Goal: Find specific page/section: Find specific page/section

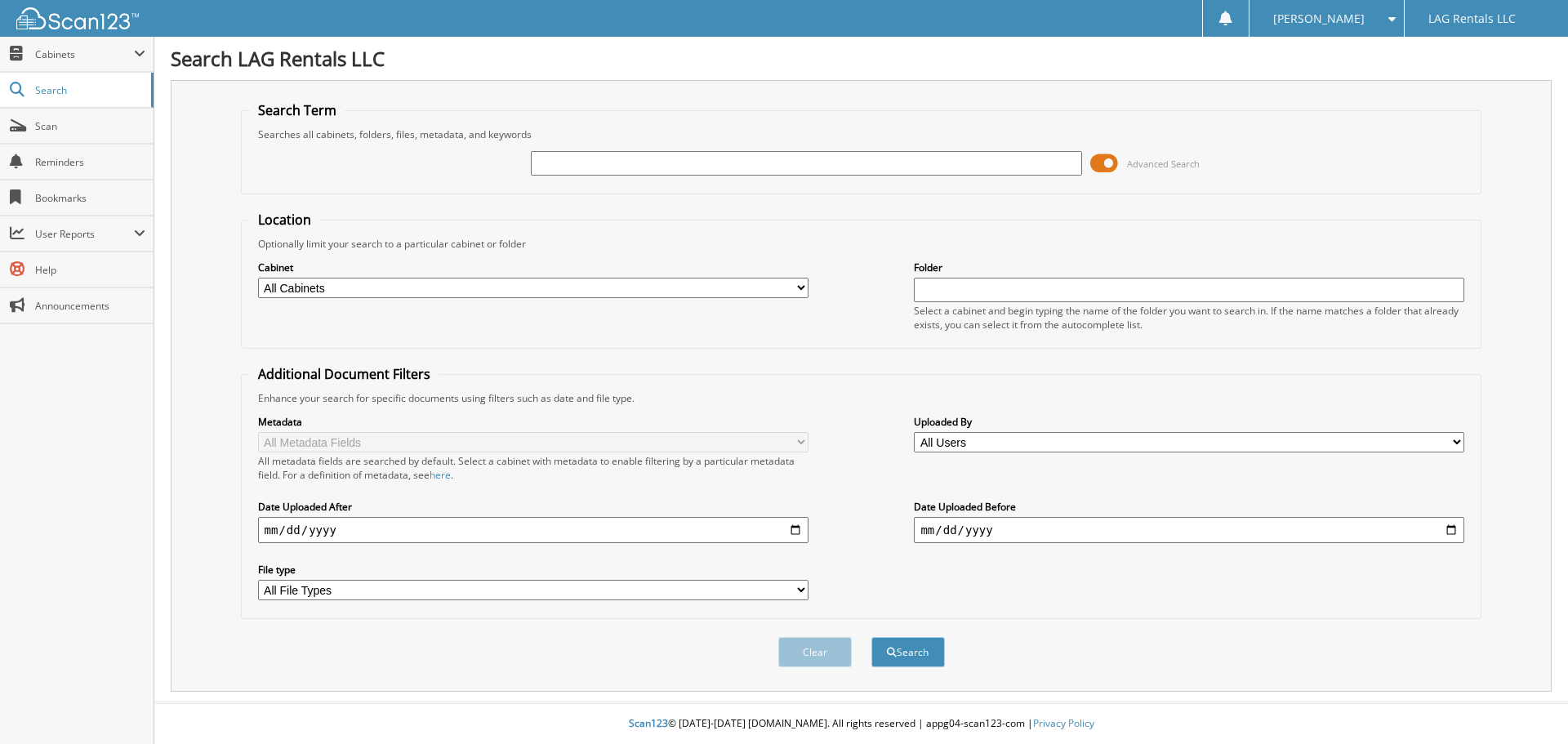
click at [549, 161] on input "text" at bounding box center [806, 163] width 550 height 24
type input "[PERSON_NAME]"
click at [871, 637] on button "Search" at bounding box center [908, 651] width 74 height 30
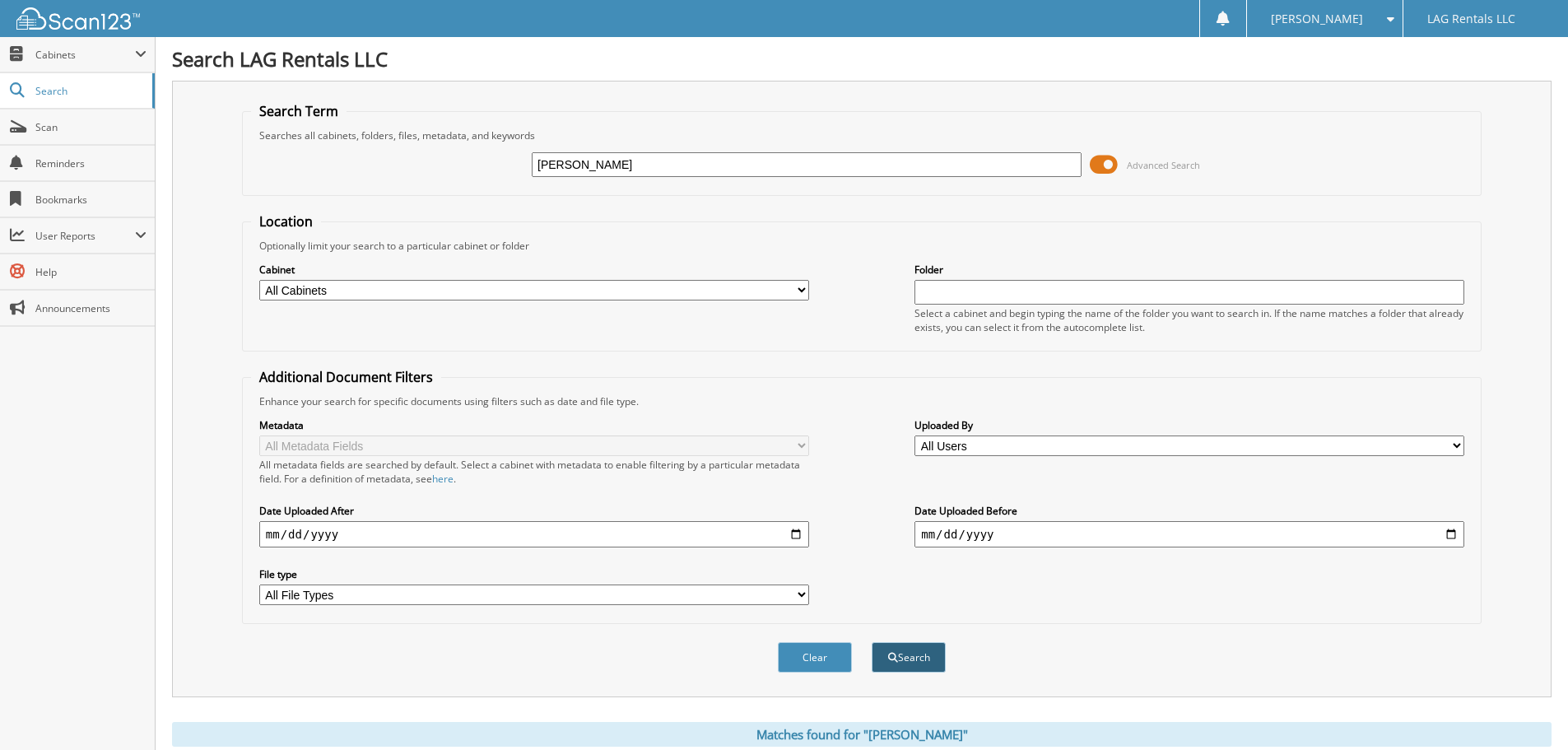
click at [930, 661] on button "Search" at bounding box center [908, 657] width 74 height 31
click at [44, 136] on link "Scan" at bounding box center [77, 127] width 155 height 36
